Goal: Navigation & Orientation: Find specific page/section

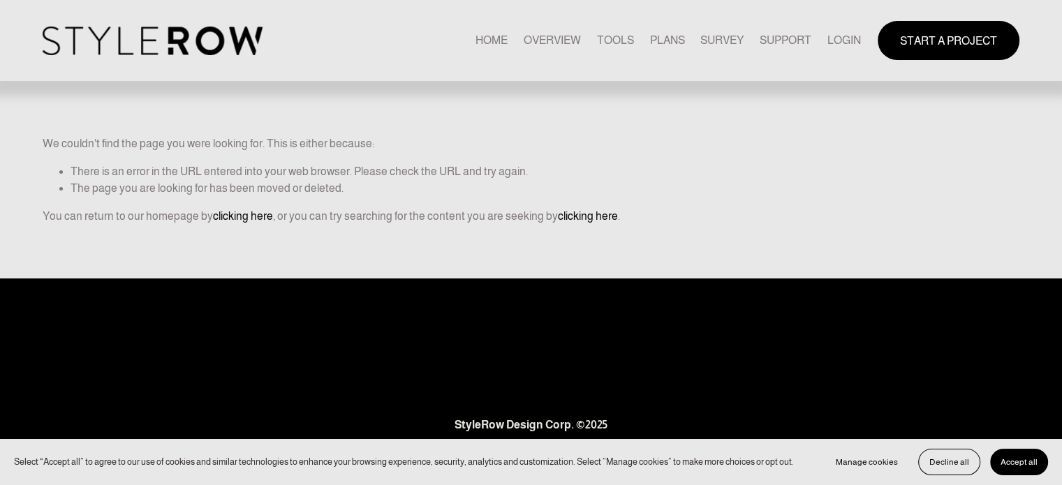
click at [179, 52] on img at bounding box center [153, 41] width 220 height 29
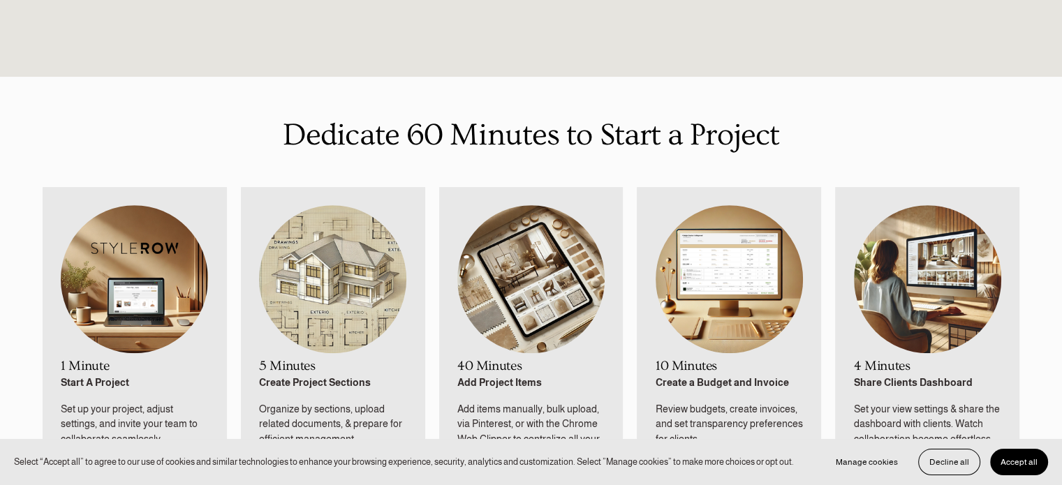
click at [1023, 465] on span "Accept all" at bounding box center [1018, 462] width 37 height 10
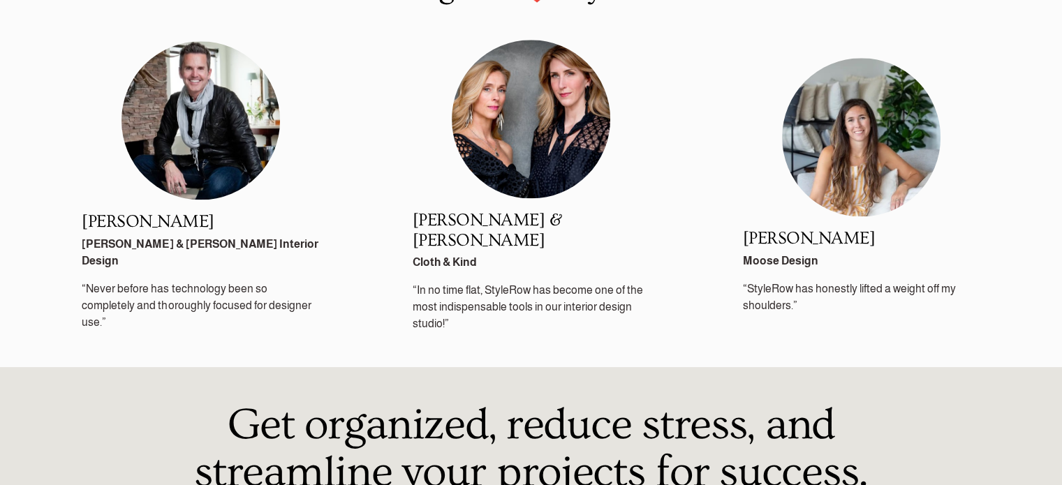
scroll to position [1675, 0]
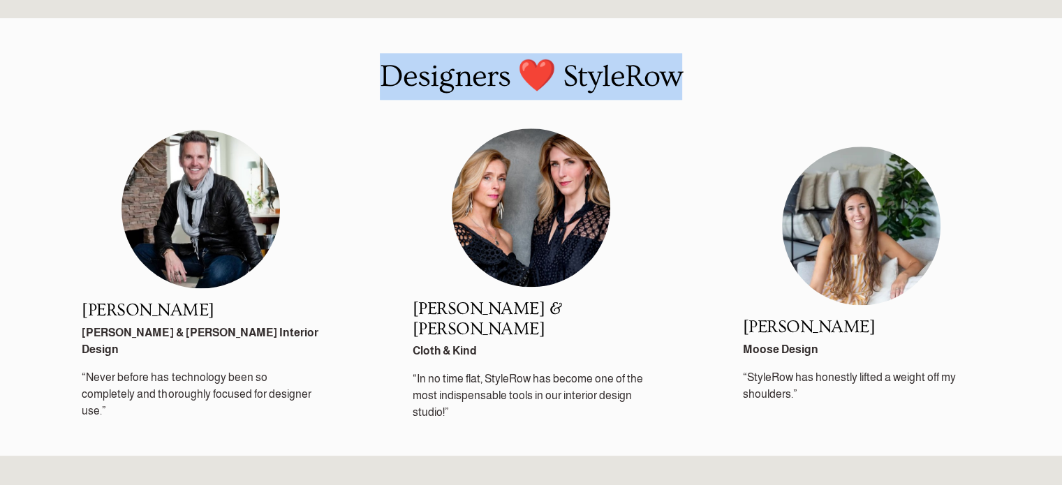
drag, startPoint x: 320, startPoint y: 94, endPoint x: 636, endPoint y: 246, distance: 350.6
click at [712, 114] on div "Designers ❤️ StyleRow" at bounding box center [531, 90] width 1062 height 75
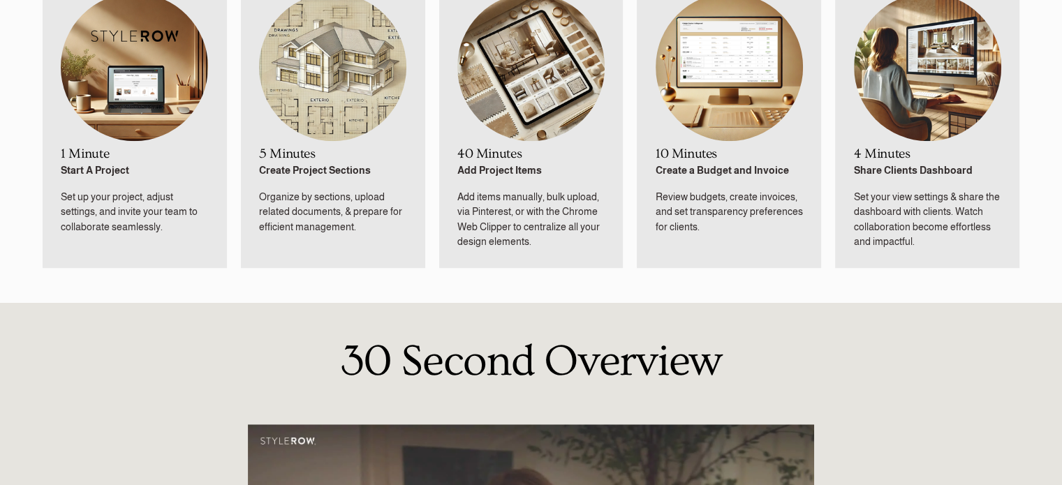
scroll to position [0, 0]
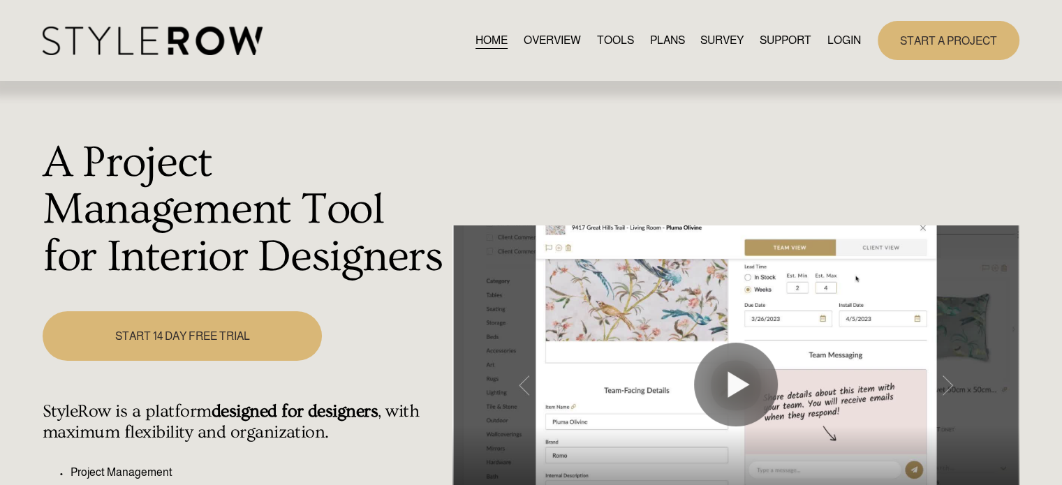
click at [547, 41] on link "OVERVIEW" at bounding box center [552, 40] width 57 height 19
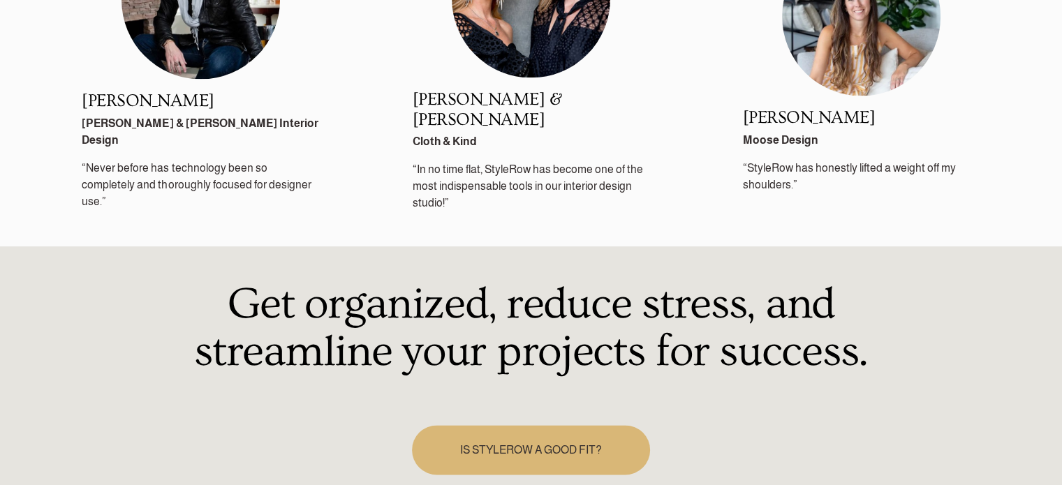
scroll to position [2142, 0]
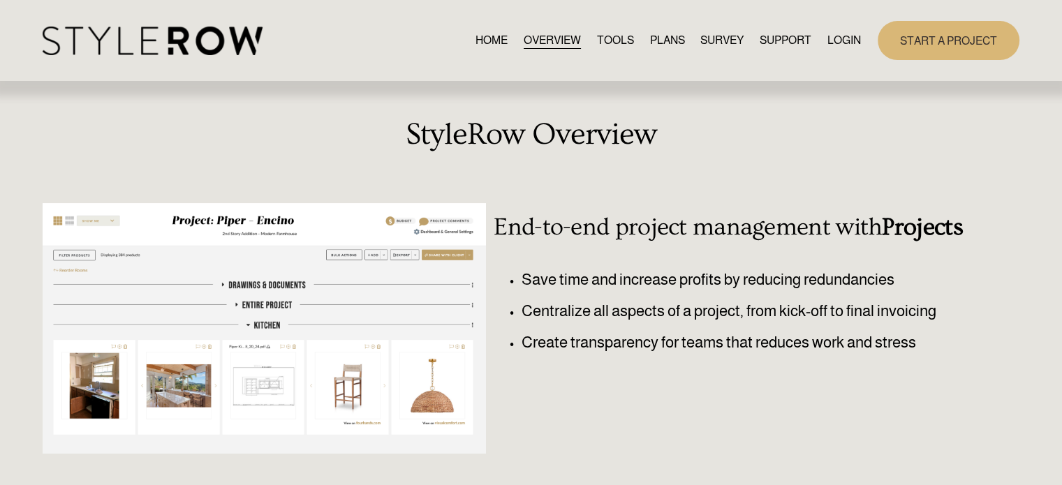
click at [0, 0] on span "CONTACT US" at bounding box center [0, 0] width 0 height 0
click at [482, 41] on link "HOME" at bounding box center [491, 40] width 32 height 19
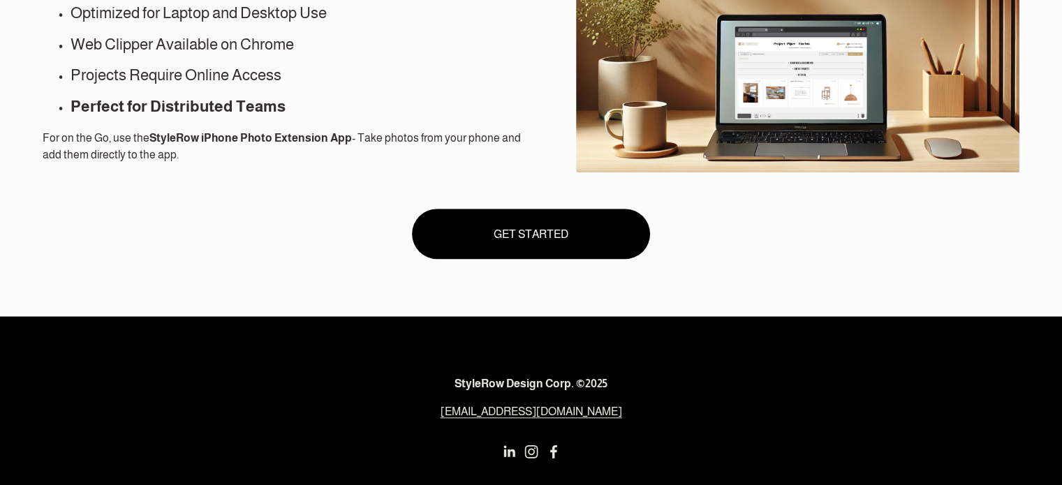
scroll to position [1365, 0]
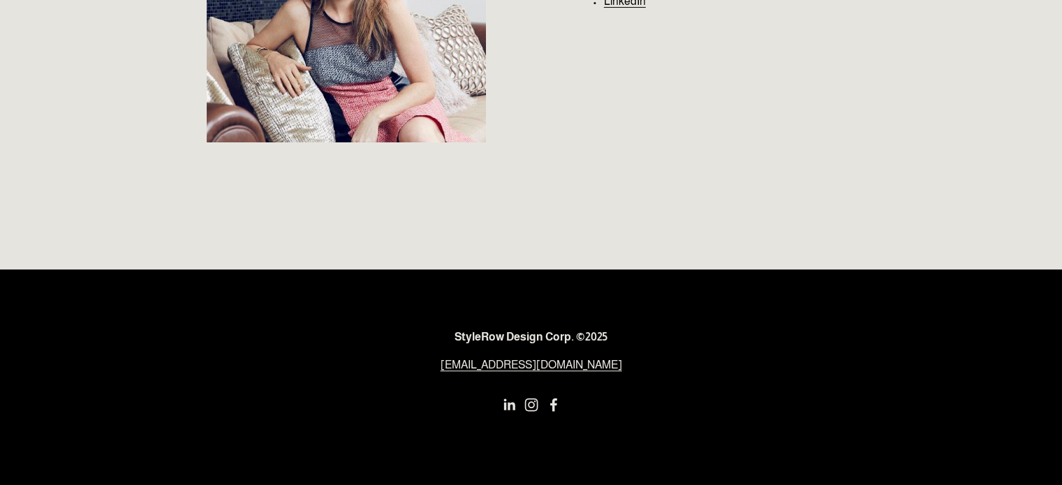
scroll to position [353, 0]
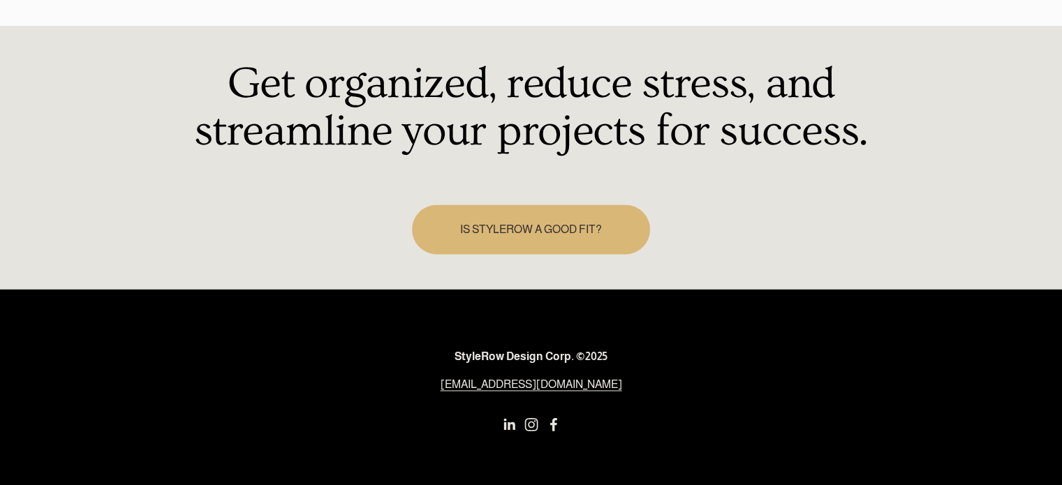
scroll to position [2142, 0]
